Goal: Task Accomplishment & Management: Use online tool/utility

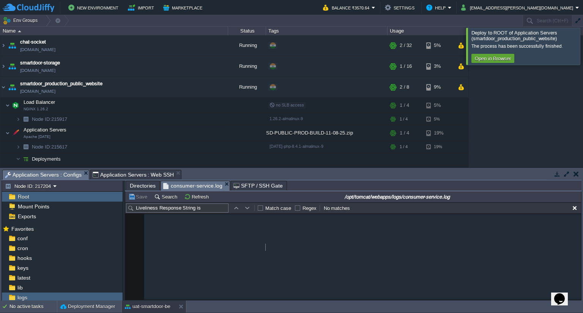
scroll to position [1161, 0]
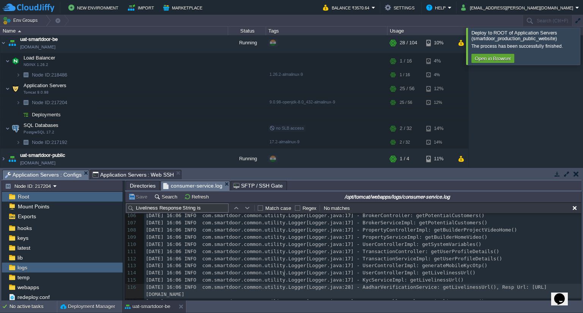
click at [283, 285] on span "[DATE] 16:06 INFO com.smartdoor.common.utility.Logger[Logger.java:28] - AadharV…" at bounding box center [346, 291] width 401 height 13
type textarea "saveLivelinesData"
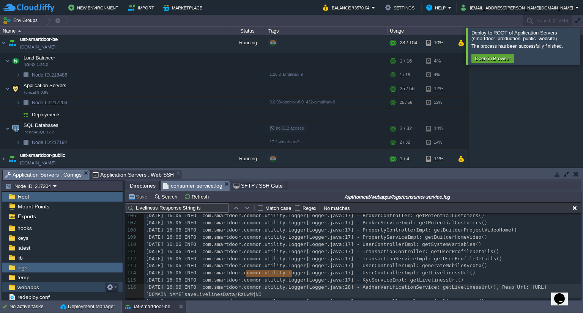
click at [47, 285] on div "webapps" at bounding box center [62, 288] width 121 height 10
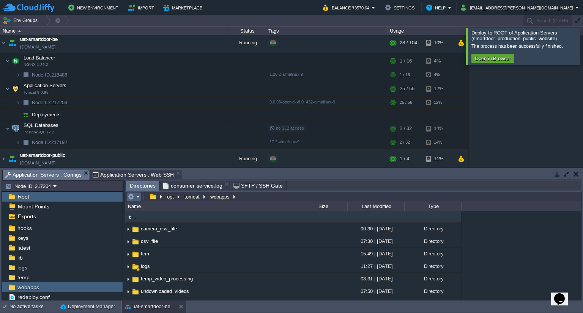
click at [135, 198] on em at bounding box center [133, 196] width 13 height 7
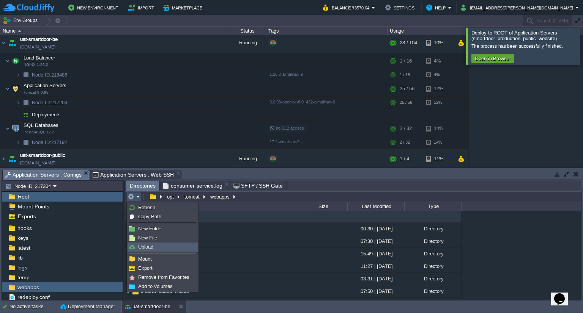
click at [160, 248] on link "Upload" at bounding box center [162, 247] width 69 height 8
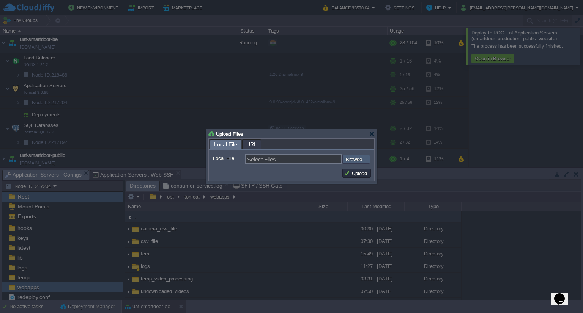
click at [347, 160] on input "file" at bounding box center [322, 159] width 96 height 9
type input "C:\fakepath\smartdoor-apigatewayservice-1.1.1-SNAPSHOT.jar"
type input "smartdoor-apigatewayservice-1.1.1-SNAPSHOT.jar"
click at [357, 177] on td "Upload" at bounding box center [356, 173] width 28 height 9
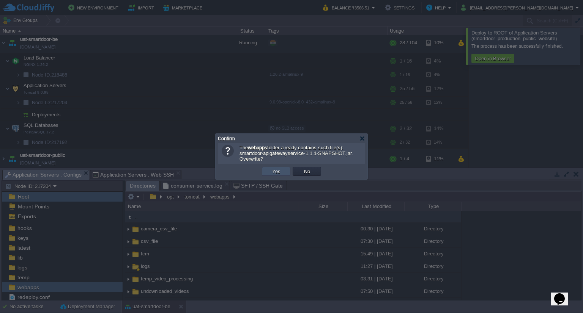
click at [273, 169] on button "Yes" at bounding box center [276, 171] width 13 height 7
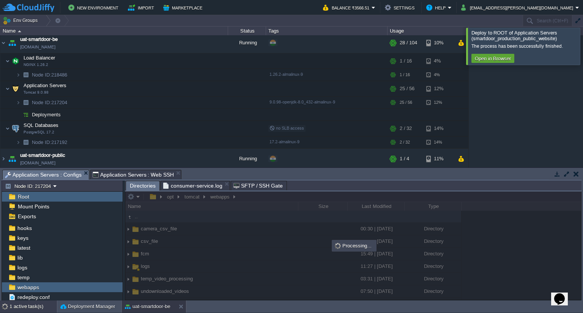
click at [24, 306] on div "1 active task(s)" at bounding box center [32, 307] width 47 height 12
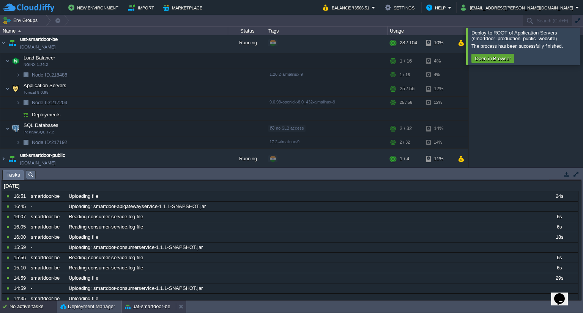
click at [158, 308] on button "uat-smartdoor-be" at bounding box center [148, 307] width 46 height 8
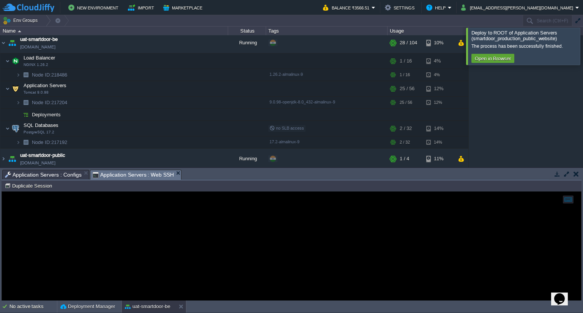
click at [135, 175] on span "Application Servers : Web SSH" at bounding box center [134, 174] width 82 height 9
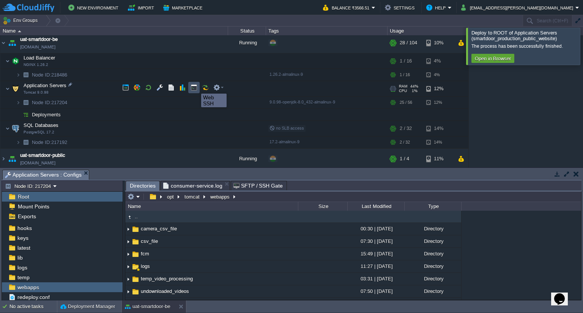
click at [195, 87] on button "button" at bounding box center [193, 87] width 7 height 7
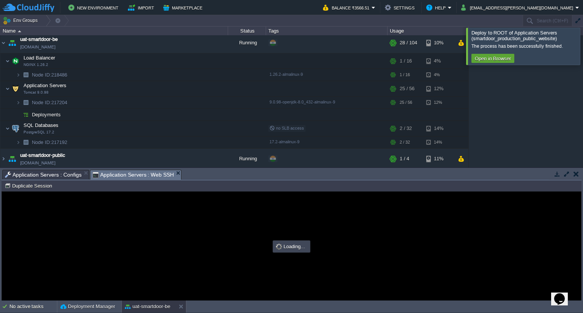
type input "#000000"
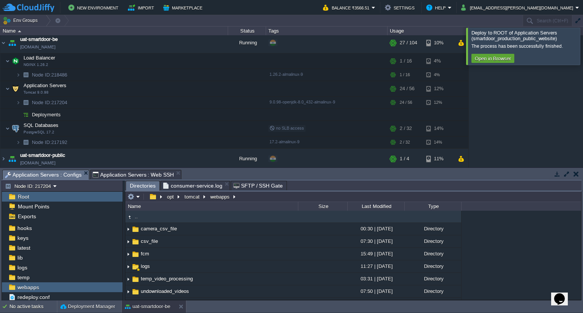
click at [55, 172] on span "Application Servers : Configs" at bounding box center [43, 174] width 77 height 9
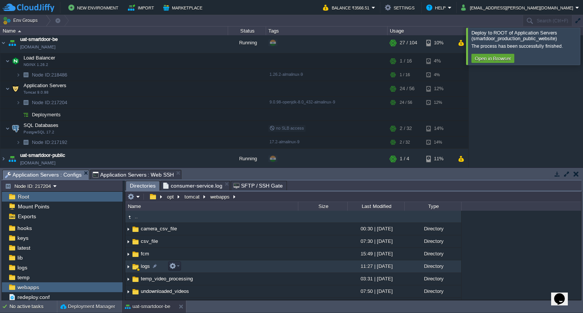
click at [189, 267] on td "logs" at bounding box center [211, 267] width 173 height 13
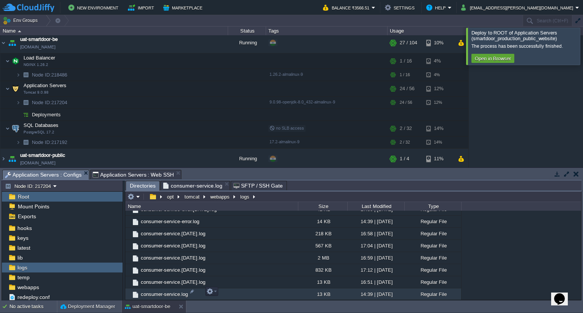
scroll to position [317, 0]
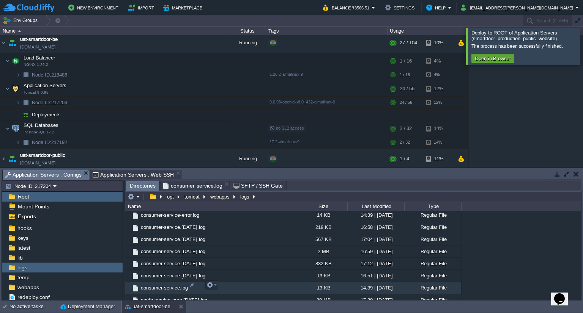
click at [165, 285] on span "consumer-service.log" at bounding box center [164, 288] width 49 height 6
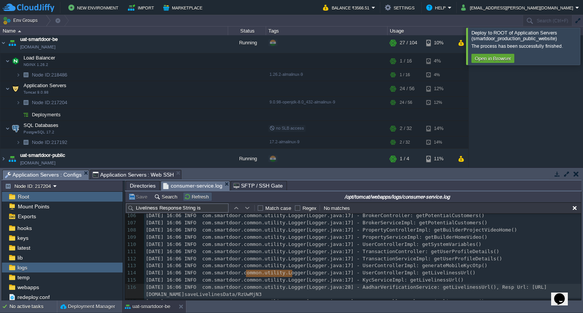
click at [186, 196] on button "Refresh" at bounding box center [197, 196] width 27 height 7
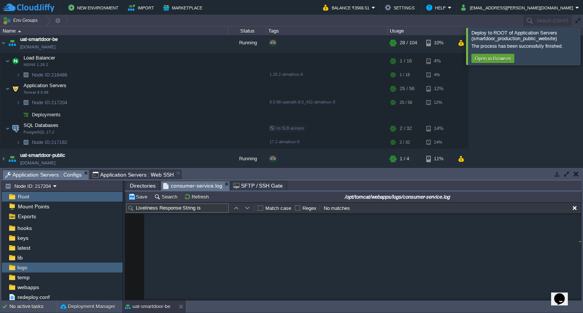
scroll to position [9, 0]
